Goal: Task Accomplishment & Management: Manage account settings

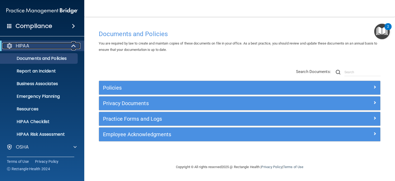
click at [72, 46] on span at bounding box center [74, 46] width 4 height 6
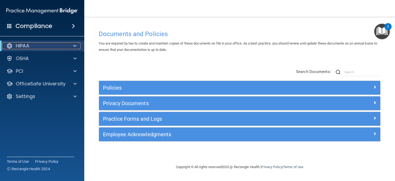
click at [72, 46] on div at bounding box center [73, 46] width 13 height 6
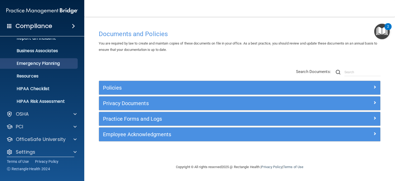
scroll to position [37, 0]
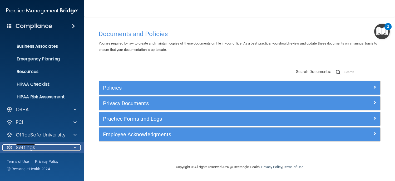
click at [66, 145] on div "Settings" at bounding box center [34, 147] width 65 height 6
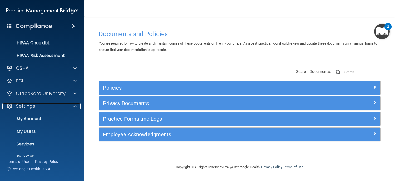
scroll to position [88, 0]
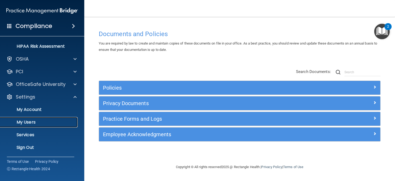
click at [64, 120] on p "My Users" at bounding box center [39, 122] width 72 height 5
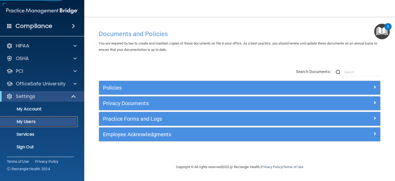
select select "20"
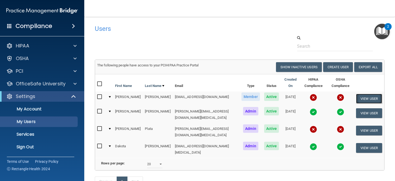
click at [366, 99] on button "View User" at bounding box center [369, 99] width 26 height 10
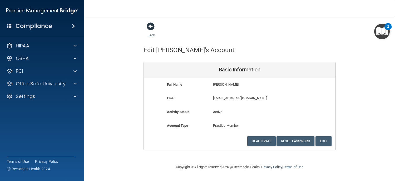
click at [152, 27] on span at bounding box center [151, 26] width 8 height 8
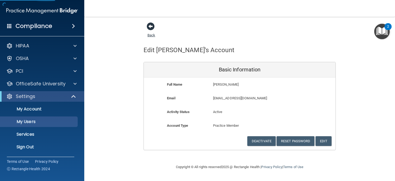
select select "20"
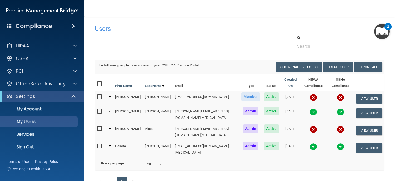
click at [108, 96] on td at bounding box center [109, 98] width 7 height 14
click at [110, 96] on div at bounding box center [110, 97] width 2 height 2
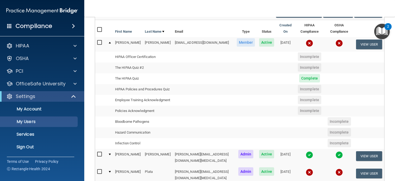
scroll to position [53, 0]
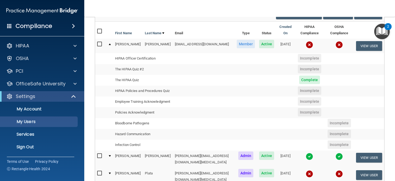
click at [387, 11] on nav "Toggle navigation [PERSON_NAME] [PERSON_NAME][EMAIL_ADDRESS][DOMAIN_NAME][MEDIC…" at bounding box center [239, 8] width 311 height 17
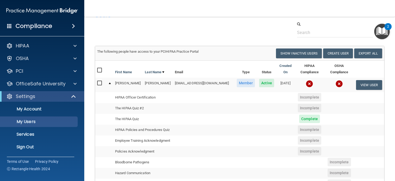
scroll to position [0, 0]
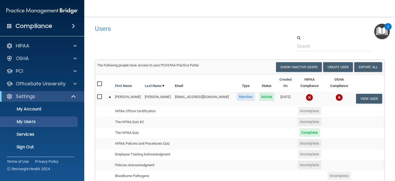
click at [386, 29] on img "Open Resource Center, 2 new notifications" at bounding box center [382, 32] width 16 height 16
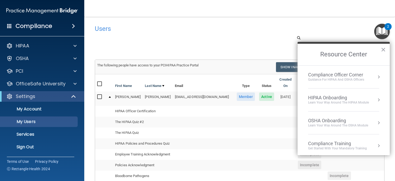
click at [386, 29] on img "Open Resource Center, 2 new notifications" at bounding box center [382, 32] width 16 height 16
